Goal: Feedback & Contribution: Contribute content

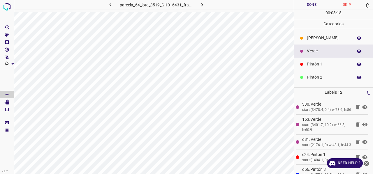
click at [313, 67] on p "Pintón 1" at bounding box center [328, 64] width 43 height 6
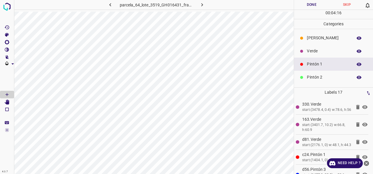
scroll to position [29, 0]
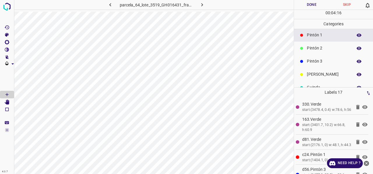
click at [321, 63] on p "Pintón 3" at bounding box center [328, 61] width 43 height 6
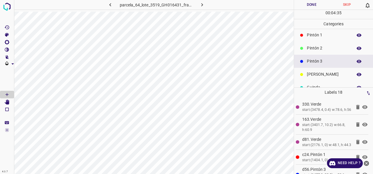
click at [321, 38] on p "Pintón 1" at bounding box center [328, 35] width 43 height 6
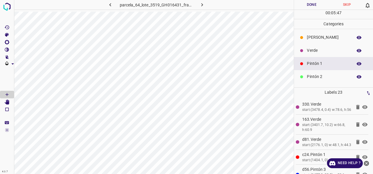
scroll to position [0, 0]
click at [322, 81] on div "Pintón 2" at bounding box center [333, 77] width 79 height 13
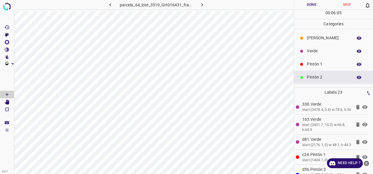
click at [321, 65] on p "Pintón 1" at bounding box center [328, 64] width 43 height 6
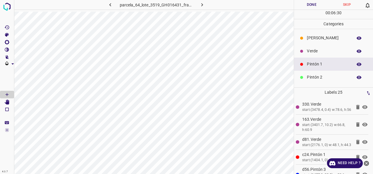
click at [322, 75] on p "Pintón 2" at bounding box center [328, 77] width 43 height 6
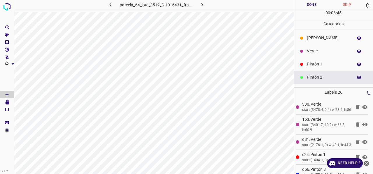
click at [313, 64] on p "Pintón 1" at bounding box center [328, 64] width 43 height 6
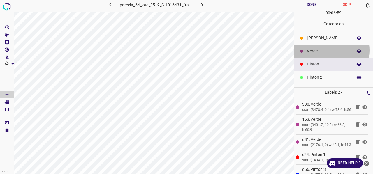
click at [320, 50] on p "Verde" at bounding box center [328, 51] width 43 height 6
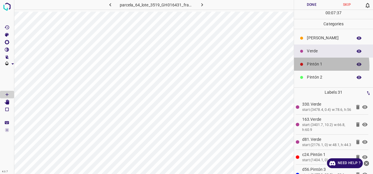
click at [320, 65] on p "Pintón 1" at bounding box center [328, 64] width 43 height 6
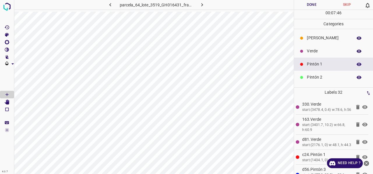
click at [310, 49] on p "Verde" at bounding box center [328, 51] width 43 height 6
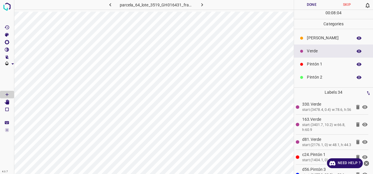
click at [324, 65] on p "Pintón 1" at bounding box center [328, 64] width 43 height 6
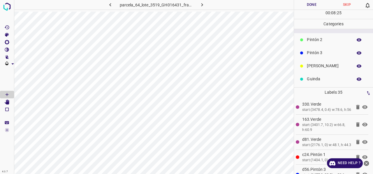
scroll to position [51, 0]
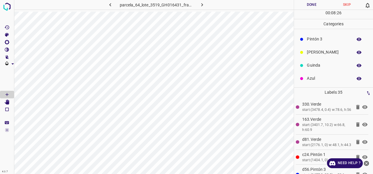
click at [316, 80] on p "Azul" at bounding box center [328, 78] width 43 height 6
click at [320, 62] on p "Pintón 1" at bounding box center [328, 64] width 43 height 6
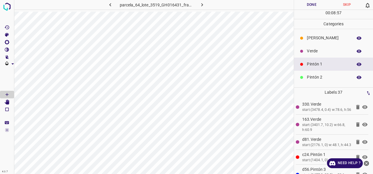
click at [311, 51] on p "Verde" at bounding box center [328, 51] width 43 height 6
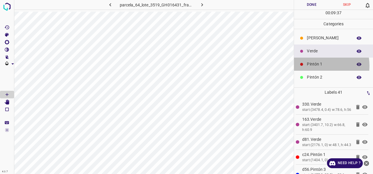
click at [322, 65] on p "Pintón 1" at bounding box center [328, 64] width 43 height 6
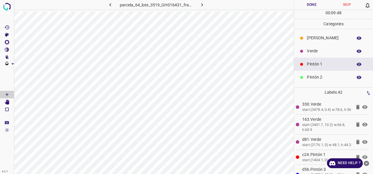
click at [319, 52] on p "Verde" at bounding box center [328, 51] width 43 height 6
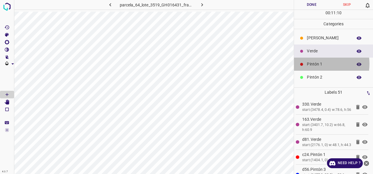
click at [319, 63] on p "Pintón 1" at bounding box center [328, 64] width 43 height 6
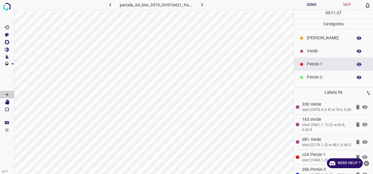
drag, startPoint x: 314, startPoint y: 49, endPoint x: 308, endPoint y: 47, distance: 5.8
click at [314, 49] on p "Verde" at bounding box center [328, 51] width 43 height 6
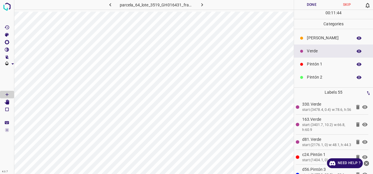
click at [323, 77] on p "Pintón 2" at bounding box center [328, 77] width 43 height 6
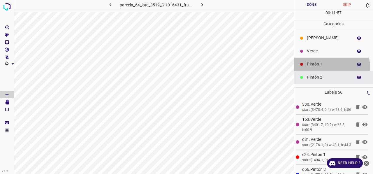
click at [327, 67] on p "Pintón 1" at bounding box center [328, 64] width 43 height 6
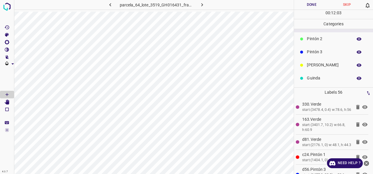
scroll to position [51, 0]
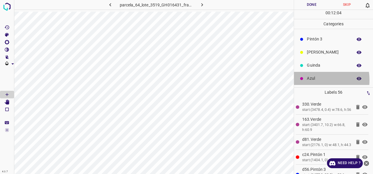
click at [314, 80] on p "Azul" at bounding box center [328, 78] width 43 height 6
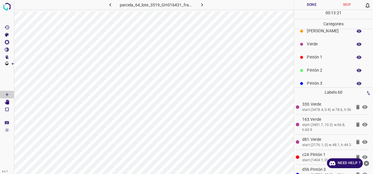
scroll to position [0, 0]
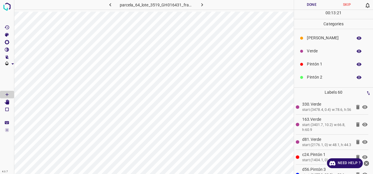
click at [320, 56] on div "Verde" at bounding box center [333, 51] width 79 height 13
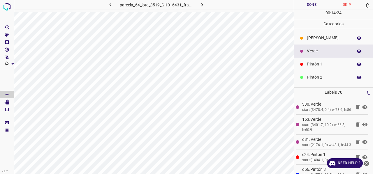
click at [316, 80] on div "Pintón 2" at bounding box center [333, 77] width 79 height 13
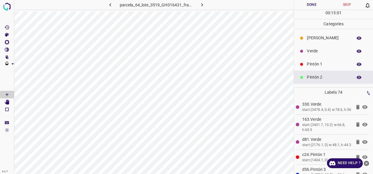
click at [315, 52] on p "Verde" at bounding box center [328, 51] width 43 height 6
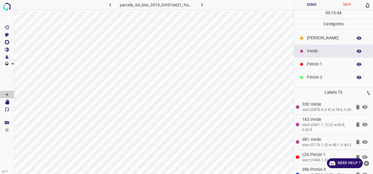
click at [312, 4] on button "Done" at bounding box center [311, 5] width 35 height 10
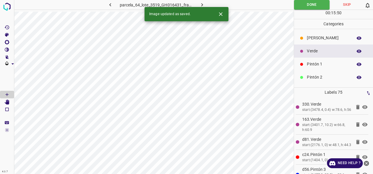
click at [220, 14] on icon "Close" at bounding box center [220, 13] width 3 height 3
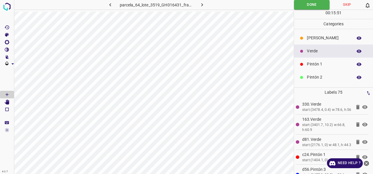
click at [203, 6] on icon "button" at bounding box center [202, 5] width 6 height 6
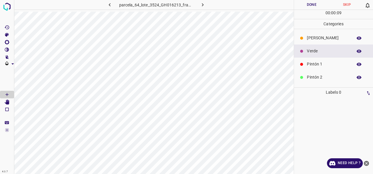
click at [323, 66] on p "Pintón 1" at bounding box center [328, 64] width 43 height 6
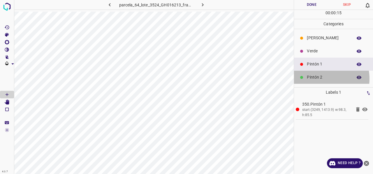
click at [322, 78] on p "Pintón 2" at bounding box center [328, 77] width 43 height 6
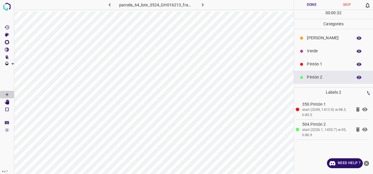
click at [322, 49] on p "Verde" at bounding box center [328, 51] width 43 height 6
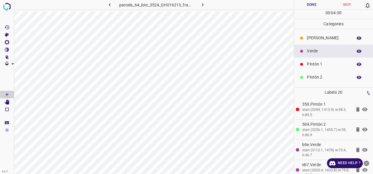
click at [317, 66] on p "Pintón 1" at bounding box center [328, 64] width 43 height 6
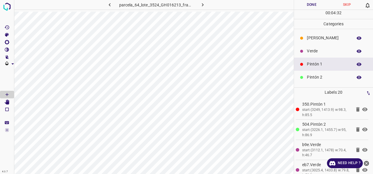
drag, startPoint x: 314, startPoint y: 76, endPoint x: 303, endPoint y: 74, distance: 10.4
click at [314, 76] on p "Pintón 2" at bounding box center [328, 77] width 43 height 6
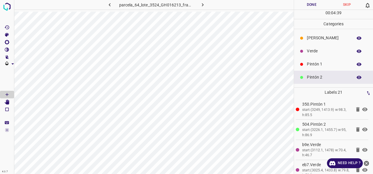
click at [314, 64] on p "Pintón 1" at bounding box center [328, 64] width 43 height 6
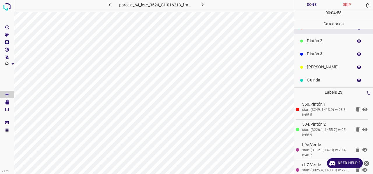
scroll to position [51, 0]
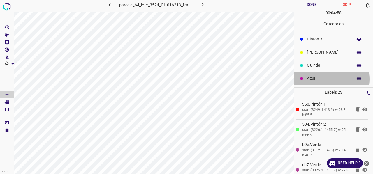
click at [319, 79] on p "Azul" at bounding box center [328, 78] width 43 height 6
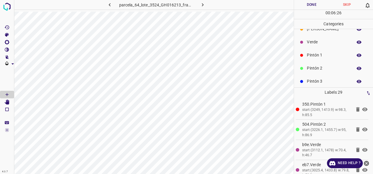
scroll to position [0, 0]
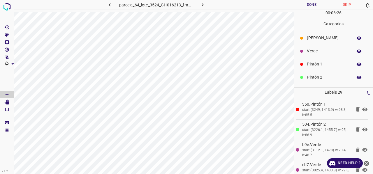
click at [320, 50] on p "Verde" at bounding box center [328, 51] width 43 height 6
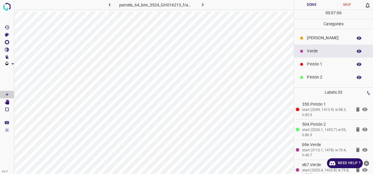
click at [316, 68] on div "Pintón 1" at bounding box center [333, 64] width 79 height 13
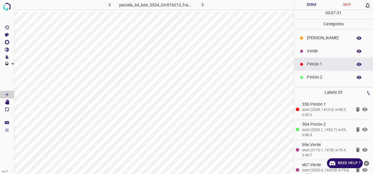
click at [322, 53] on p "Verde" at bounding box center [328, 51] width 43 height 6
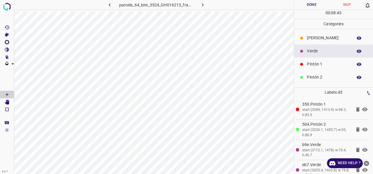
click at [317, 65] on p "Pintón 1" at bounding box center [328, 64] width 43 height 6
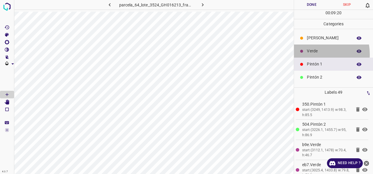
click at [310, 54] on div "Verde" at bounding box center [333, 51] width 79 height 13
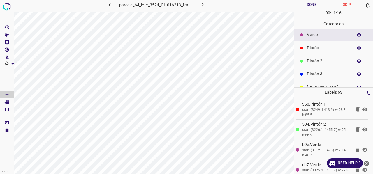
scroll to position [29, 0]
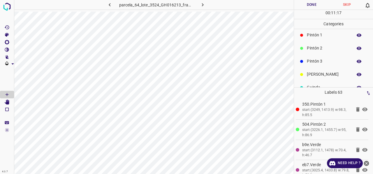
click at [322, 59] on p "Pintón 3" at bounding box center [328, 61] width 43 height 6
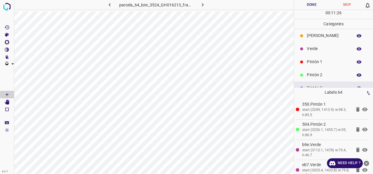
scroll to position [0, 0]
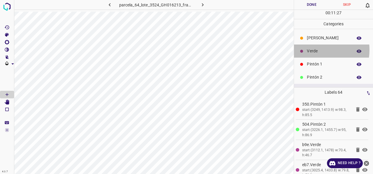
click at [316, 50] on p "Verde" at bounding box center [328, 51] width 43 height 6
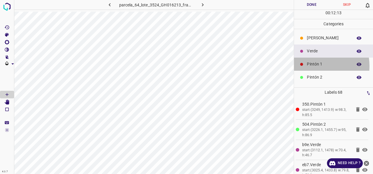
click at [317, 66] on p "Pintón 1" at bounding box center [328, 64] width 43 height 6
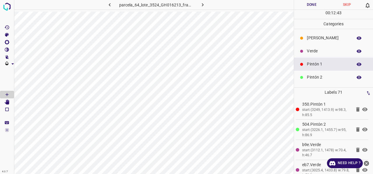
click at [310, 49] on p "Verde" at bounding box center [328, 51] width 43 height 6
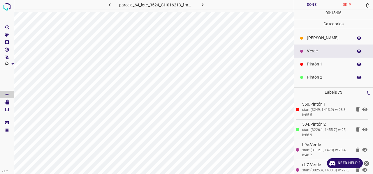
click at [327, 67] on p "Pintón 1" at bounding box center [328, 64] width 43 height 6
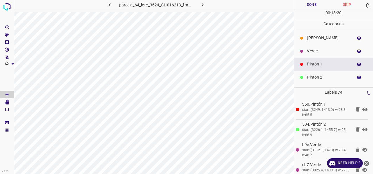
click at [319, 51] on p "Verde" at bounding box center [328, 51] width 43 height 6
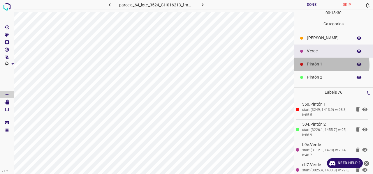
click at [320, 65] on p "Pintón 1" at bounding box center [328, 64] width 43 height 6
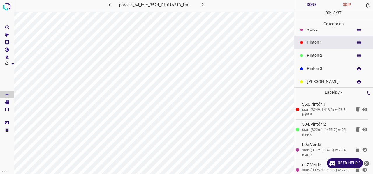
scroll to position [51, 0]
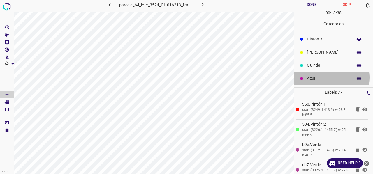
click at [322, 77] on p "Azul" at bounding box center [328, 78] width 43 height 6
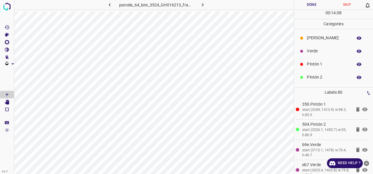
scroll to position [0, 0]
click at [318, 51] on p "Verde" at bounding box center [328, 51] width 43 height 6
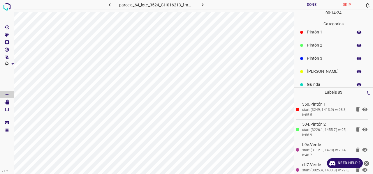
scroll to position [51, 0]
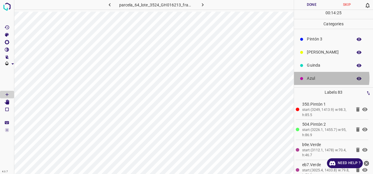
click at [321, 78] on p "Azul" at bounding box center [328, 78] width 43 height 6
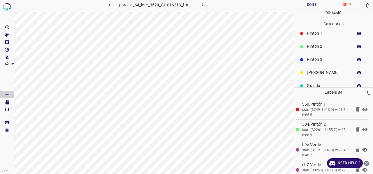
scroll to position [0, 0]
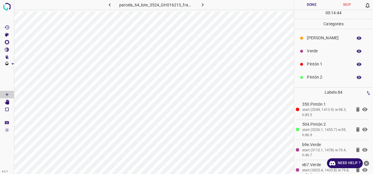
click at [321, 65] on p "Pintón 1" at bounding box center [328, 64] width 43 height 6
click at [316, 51] on p "Verde" at bounding box center [328, 51] width 43 height 6
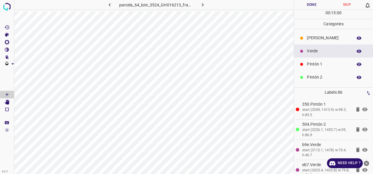
click at [320, 64] on p "Pintón 1" at bounding box center [328, 64] width 43 height 6
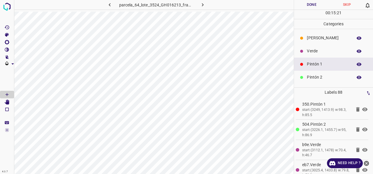
click at [319, 49] on p "Verde" at bounding box center [328, 51] width 43 height 6
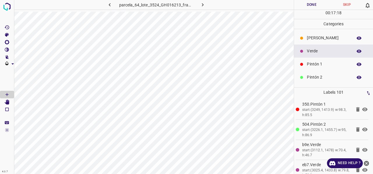
click at [316, 35] on p "[PERSON_NAME]" at bounding box center [328, 38] width 43 height 6
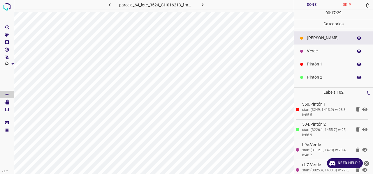
click at [313, 53] on p "Verde" at bounding box center [328, 51] width 43 height 6
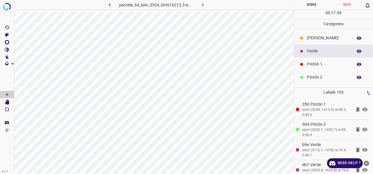
click at [320, 63] on p "Pintón 1" at bounding box center [328, 64] width 43 height 6
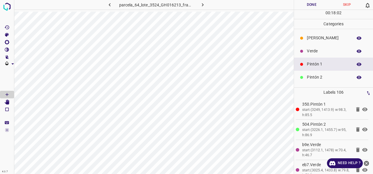
click at [317, 51] on p "Verde" at bounding box center [328, 51] width 43 height 6
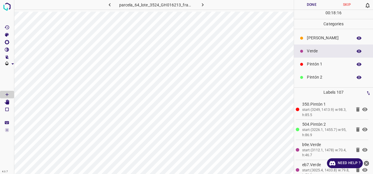
click at [323, 64] on p "Pintón 1" at bounding box center [328, 64] width 43 height 6
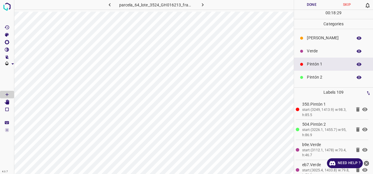
click at [327, 77] on p "Pintón 2" at bounding box center [328, 77] width 43 height 6
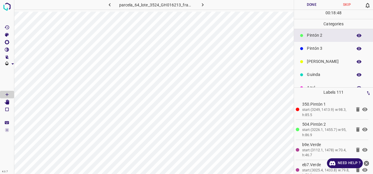
scroll to position [51, 0]
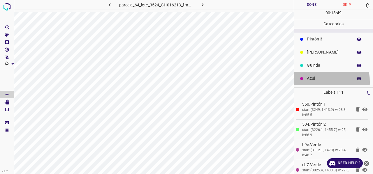
click at [314, 82] on div "Azul" at bounding box center [333, 78] width 79 height 13
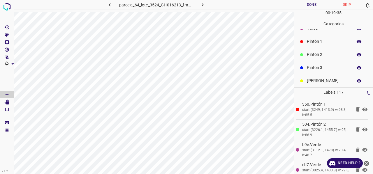
scroll to position [0, 0]
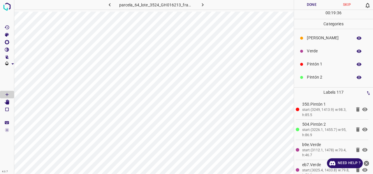
click at [318, 54] on p "Verde" at bounding box center [328, 51] width 43 height 6
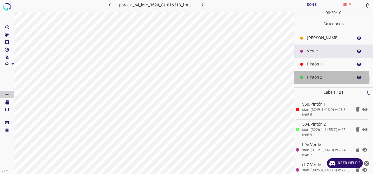
click at [320, 78] on p "Pintón 2" at bounding box center [328, 77] width 43 height 6
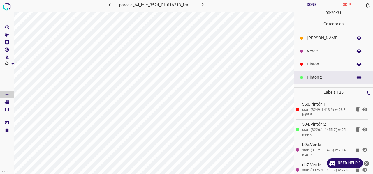
drag, startPoint x: 318, startPoint y: 66, endPoint x: 299, endPoint y: 72, distance: 19.7
click at [318, 65] on p "Pintón 1" at bounding box center [328, 64] width 43 height 6
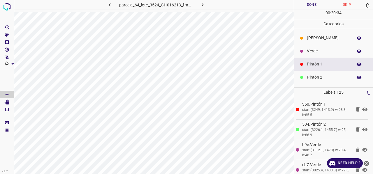
click at [318, 54] on p "Verde" at bounding box center [328, 51] width 43 height 6
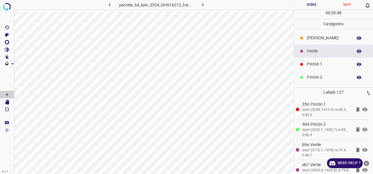
scroll to position [29, 0]
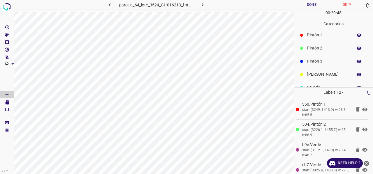
click at [320, 64] on p "Pintón 3" at bounding box center [328, 61] width 43 height 6
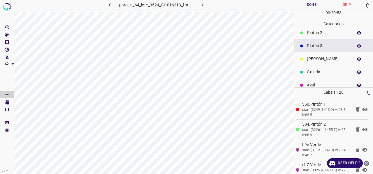
scroll to position [51, 0]
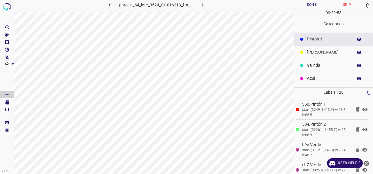
click at [314, 78] on p "Azul" at bounding box center [328, 78] width 43 height 6
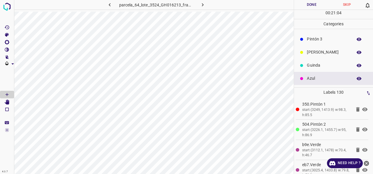
scroll to position [0, 0]
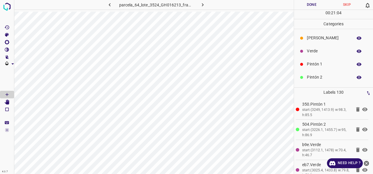
click at [316, 48] on p "Verde" at bounding box center [328, 51] width 43 height 6
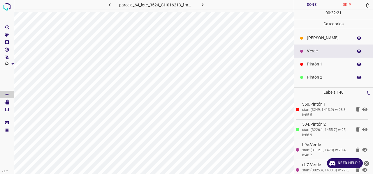
click at [310, 68] on div "Pintón 1" at bounding box center [333, 64] width 79 height 13
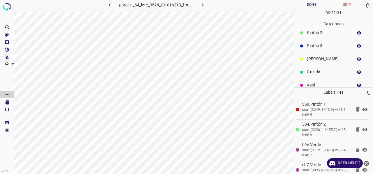
scroll to position [51, 0]
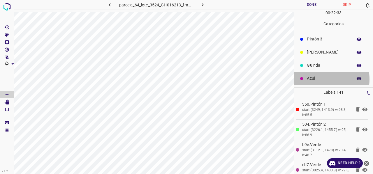
click at [314, 79] on p "Azul" at bounding box center [328, 78] width 43 height 6
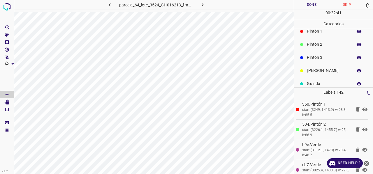
scroll to position [0, 0]
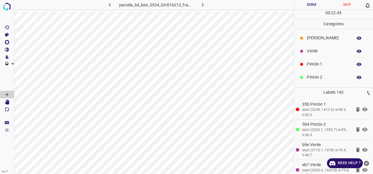
click at [316, 54] on p "Verde" at bounding box center [328, 51] width 43 height 6
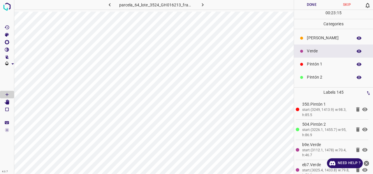
click at [321, 64] on p "Pintón 1" at bounding box center [328, 64] width 43 height 6
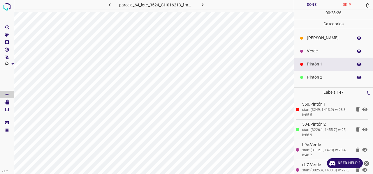
click at [318, 50] on p "Verde" at bounding box center [328, 51] width 43 height 6
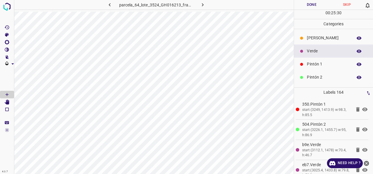
click at [320, 67] on div "Pintón 1" at bounding box center [333, 64] width 79 height 13
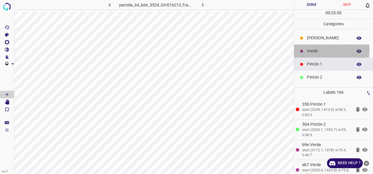
click at [313, 49] on p "Verde" at bounding box center [328, 51] width 43 height 6
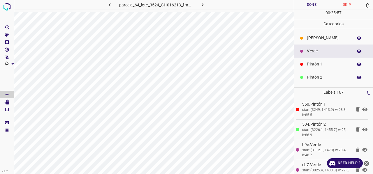
click at [327, 74] on p "Pintón 2" at bounding box center [328, 77] width 43 height 6
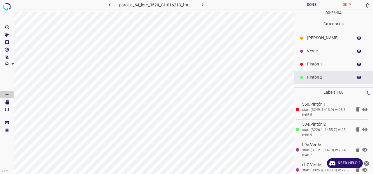
scroll to position [51, 0]
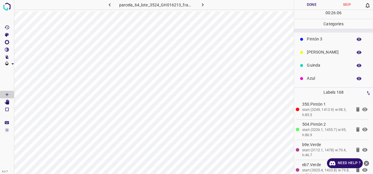
click at [313, 80] on p "Azul" at bounding box center [328, 78] width 43 height 6
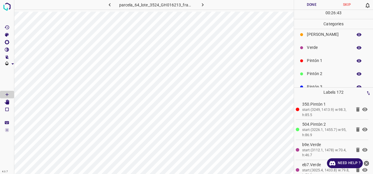
scroll to position [0, 0]
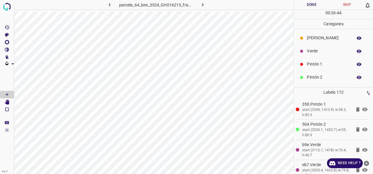
click at [324, 77] on p "Pintón 2" at bounding box center [328, 77] width 43 height 6
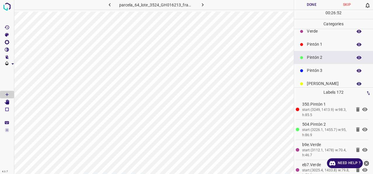
scroll to position [29, 0]
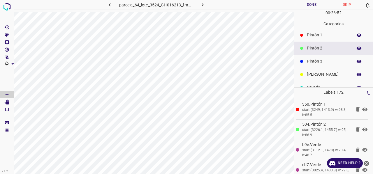
click at [318, 65] on div "Pintón 3" at bounding box center [333, 61] width 79 height 13
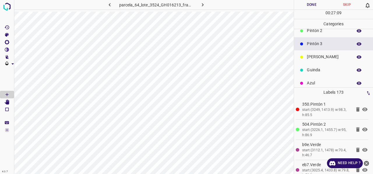
scroll to position [51, 0]
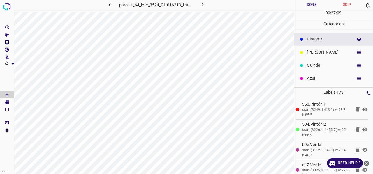
click at [322, 79] on p "Azul" at bounding box center [328, 78] width 43 height 6
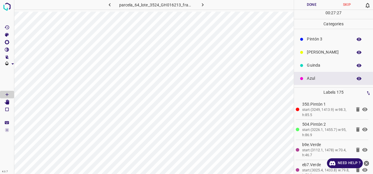
click at [315, 68] on p "Guinda" at bounding box center [328, 65] width 43 height 6
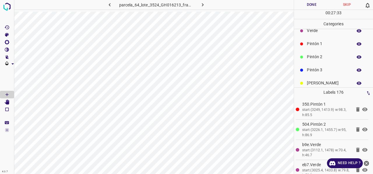
scroll to position [0, 0]
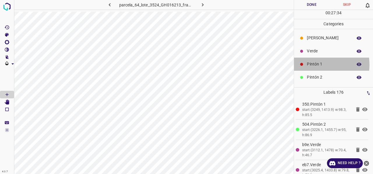
click at [316, 64] on p "Pintón 1" at bounding box center [328, 64] width 43 height 6
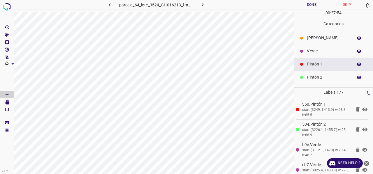
scroll to position [51, 0]
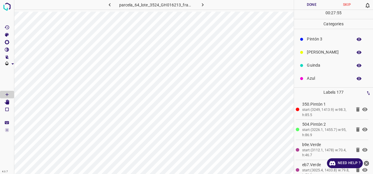
click at [320, 78] on p "Azul" at bounding box center [328, 78] width 43 height 6
click at [315, 52] on p "Verde" at bounding box center [328, 51] width 43 height 6
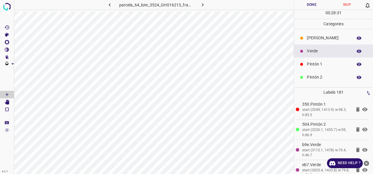
click at [321, 68] on div "Pintón 1" at bounding box center [333, 64] width 79 height 13
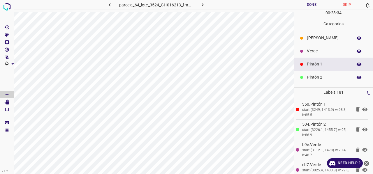
click at [318, 56] on div "Verde" at bounding box center [333, 51] width 79 height 13
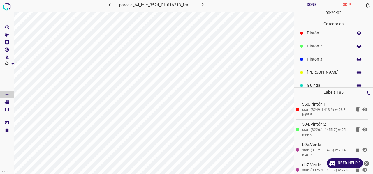
scroll to position [51, 0]
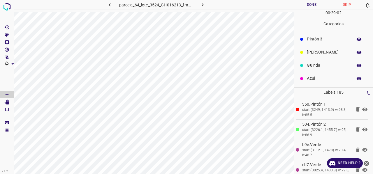
click at [317, 68] on p "Guinda" at bounding box center [328, 65] width 43 height 6
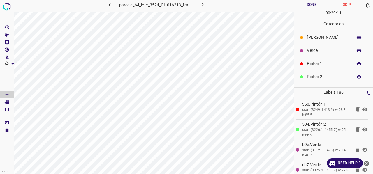
scroll to position [0, 0]
click at [319, 66] on p "Pintón 1" at bounding box center [328, 64] width 43 height 6
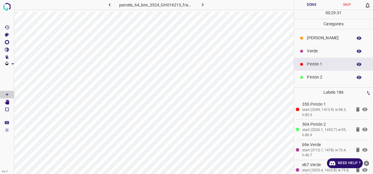
click at [324, 50] on p "Verde" at bounding box center [328, 51] width 43 height 6
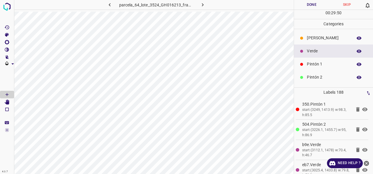
scroll to position [51, 0]
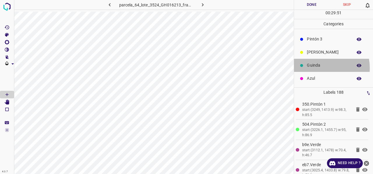
click at [318, 68] on p "Guinda" at bounding box center [328, 65] width 43 height 6
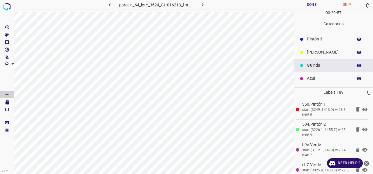
click at [318, 81] on p "Azul" at bounding box center [328, 78] width 43 height 6
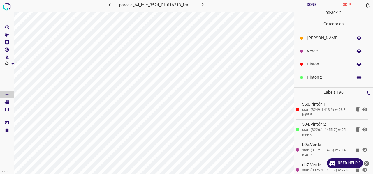
scroll to position [0, 0]
click at [321, 63] on p "Pintón 1" at bounding box center [328, 64] width 43 height 6
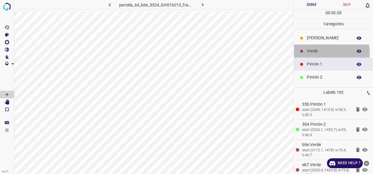
click at [321, 53] on p "Verde" at bounding box center [328, 51] width 43 height 6
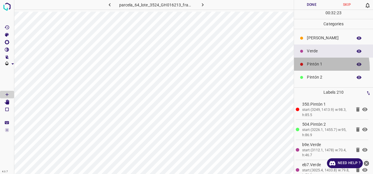
click at [317, 67] on div "Pintón 1" at bounding box center [333, 64] width 79 height 13
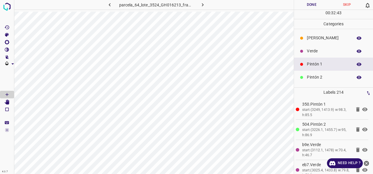
click at [320, 75] on p "Pintón 2" at bounding box center [328, 77] width 43 height 6
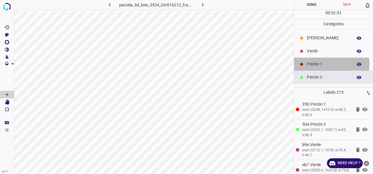
click at [322, 63] on p "Pintón 1" at bounding box center [328, 64] width 43 height 6
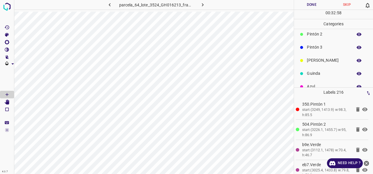
scroll to position [51, 0]
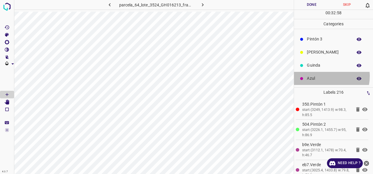
drag, startPoint x: 323, startPoint y: 76, endPoint x: 315, endPoint y: 85, distance: 12.4
click at [323, 76] on p "Azul" at bounding box center [328, 78] width 43 height 6
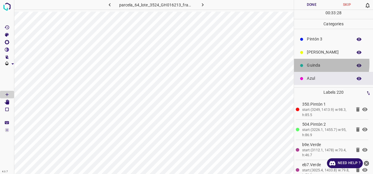
click at [313, 63] on p "Guinda" at bounding box center [328, 65] width 43 height 6
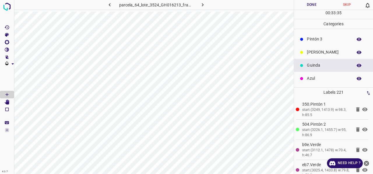
click at [316, 81] on p "Azul" at bounding box center [328, 78] width 43 height 6
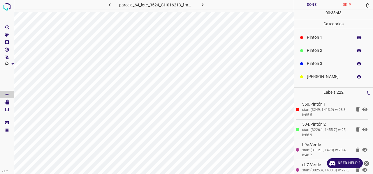
scroll to position [0, 0]
click at [317, 64] on p "Pintón 1" at bounding box center [328, 64] width 43 height 6
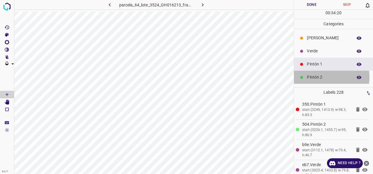
click at [322, 77] on p "Pintón 2" at bounding box center [328, 77] width 43 height 6
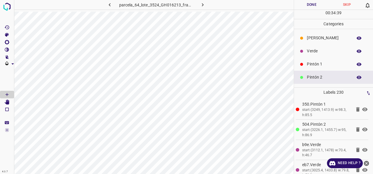
click at [319, 51] on p "Verde" at bounding box center [328, 51] width 43 height 6
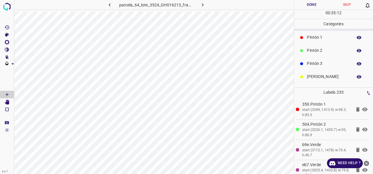
scroll to position [51, 0]
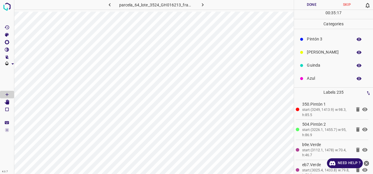
click at [322, 37] on p "Pintón 3" at bounding box center [328, 39] width 43 height 6
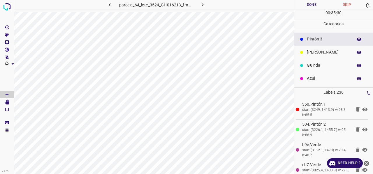
click at [321, 78] on p "Azul" at bounding box center [328, 78] width 43 height 6
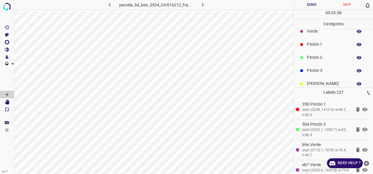
scroll to position [0, 0]
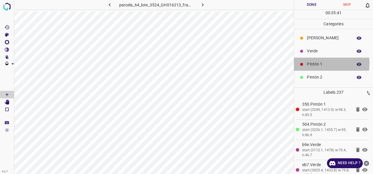
click at [319, 63] on p "Pintón 1" at bounding box center [328, 64] width 43 height 6
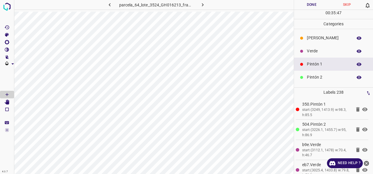
click at [318, 53] on p "Verde" at bounding box center [328, 51] width 43 height 6
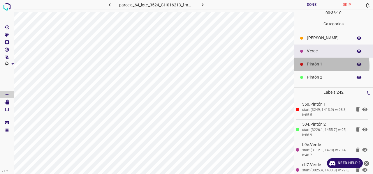
click at [315, 65] on p "Pintón 1" at bounding box center [328, 64] width 43 height 6
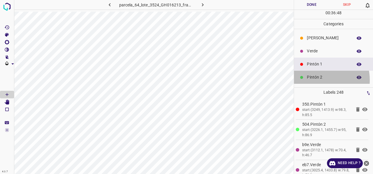
click at [316, 80] on p "Pintón 2" at bounding box center [328, 77] width 43 height 6
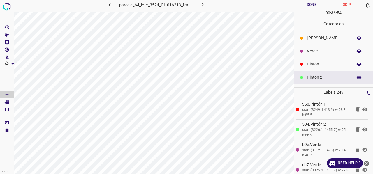
click at [319, 52] on p "Verde" at bounding box center [328, 51] width 43 height 6
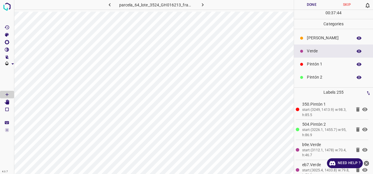
click at [329, 63] on p "Pintón 1" at bounding box center [328, 64] width 43 height 6
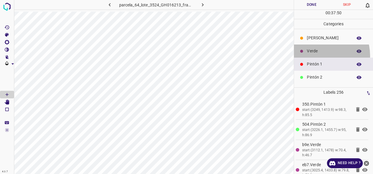
click at [318, 55] on div "Verde" at bounding box center [333, 51] width 79 height 13
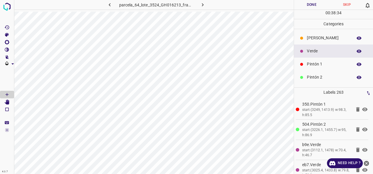
click at [315, 67] on p "Pintón 1" at bounding box center [328, 64] width 43 height 6
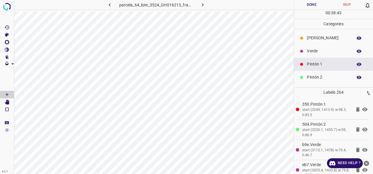
click at [315, 50] on p "Verde" at bounding box center [328, 51] width 43 height 6
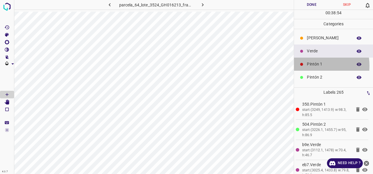
click at [316, 65] on p "Pintón 1" at bounding box center [328, 64] width 43 height 6
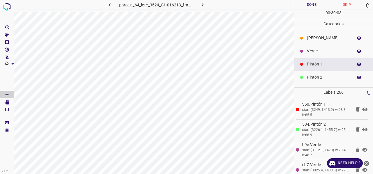
click at [329, 79] on p "Pintón 2" at bounding box center [328, 77] width 43 height 6
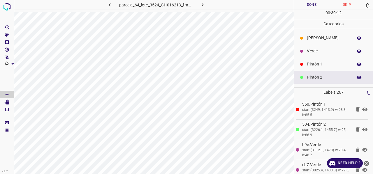
scroll to position [29, 0]
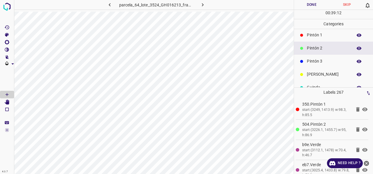
click at [322, 62] on p "Pintón 3" at bounding box center [328, 61] width 43 height 6
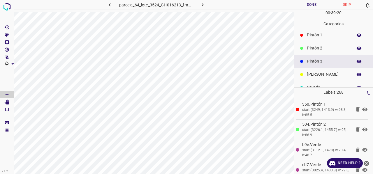
click at [322, 49] on p "Pintón 2" at bounding box center [328, 48] width 43 height 6
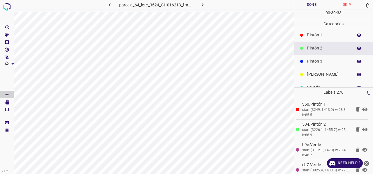
click at [318, 78] on div "[PERSON_NAME]" at bounding box center [333, 74] width 79 height 13
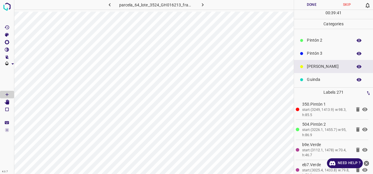
scroll to position [51, 0]
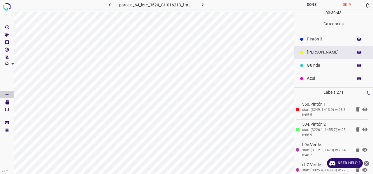
click at [317, 80] on p "Azul" at bounding box center [328, 78] width 43 height 6
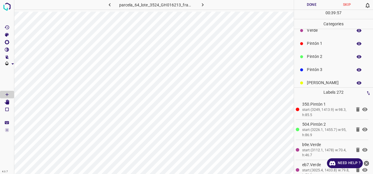
scroll to position [0, 0]
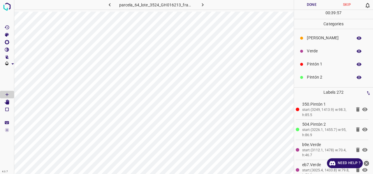
click at [321, 50] on p "Verde" at bounding box center [328, 51] width 43 height 6
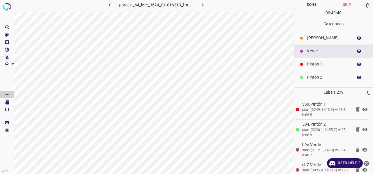
click at [319, 66] on p "Pintón 1" at bounding box center [328, 64] width 43 height 6
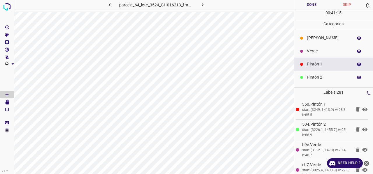
click at [315, 51] on p "Verde" at bounding box center [328, 51] width 43 height 6
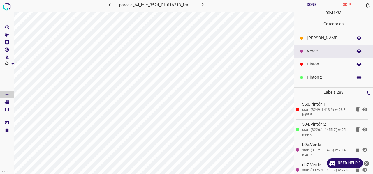
click at [317, 63] on p "Pintón 1" at bounding box center [328, 64] width 43 height 6
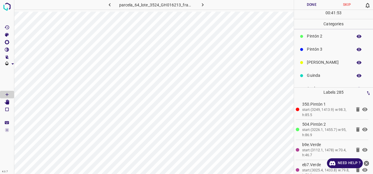
scroll to position [51, 0]
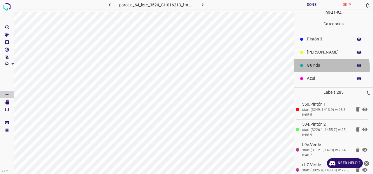
click at [316, 68] on p "Guinda" at bounding box center [328, 65] width 43 height 6
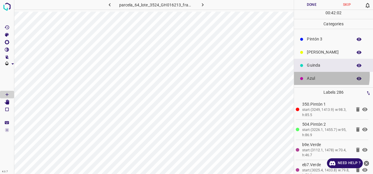
click at [321, 75] on p "Azul" at bounding box center [328, 78] width 43 height 6
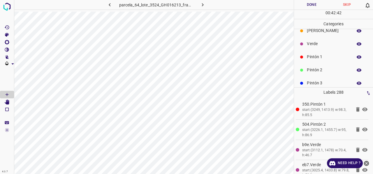
scroll to position [0, 0]
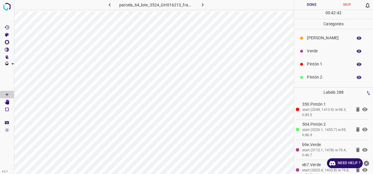
click at [324, 51] on p "Verde" at bounding box center [328, 51] width 43 height 6
